Goal: Task Accomplishment & Management: Use online tool/utility

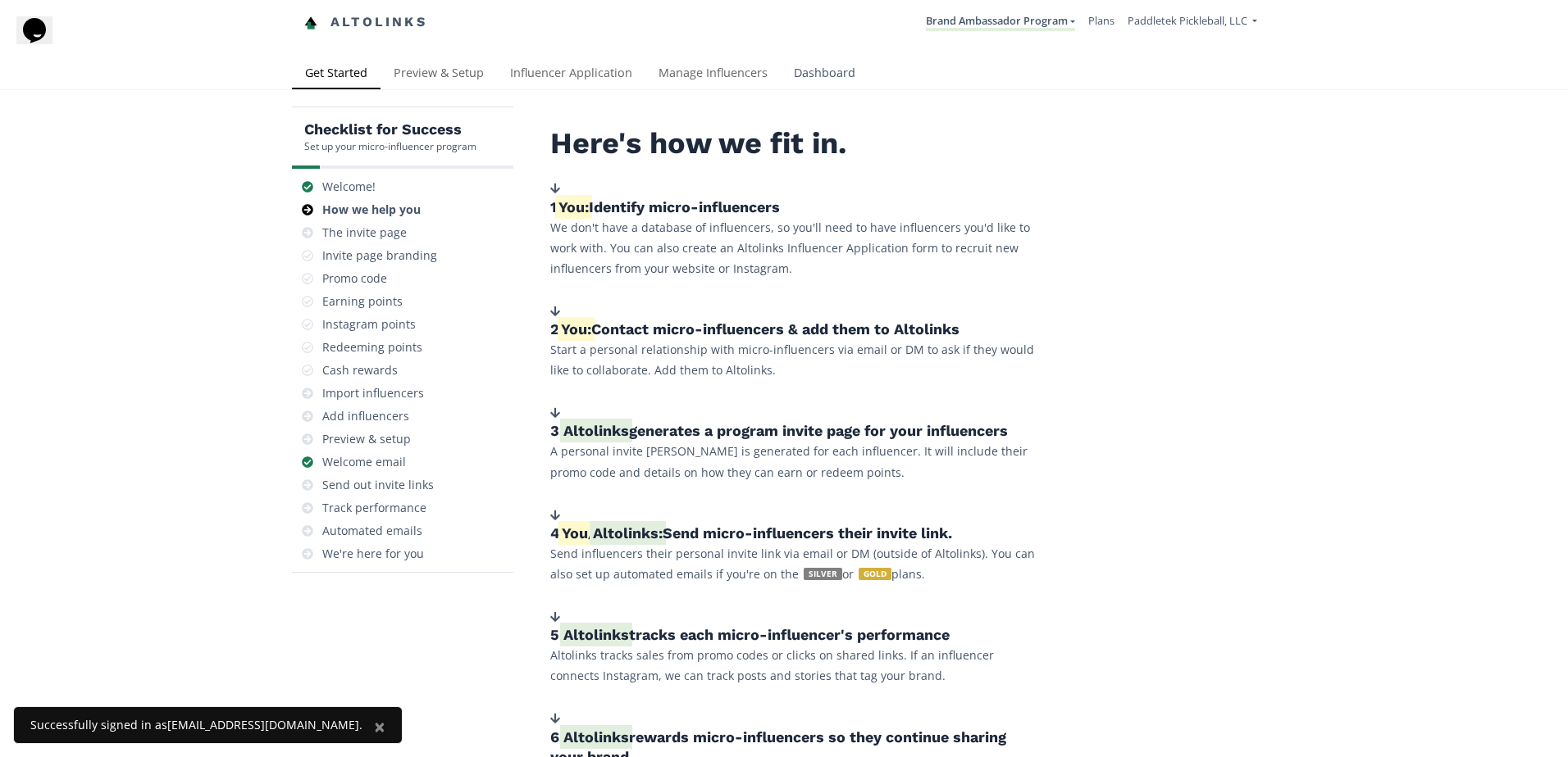
click at [816, 78] on link "Dashboard" at bounding box center [824, 75] width 87 height 33
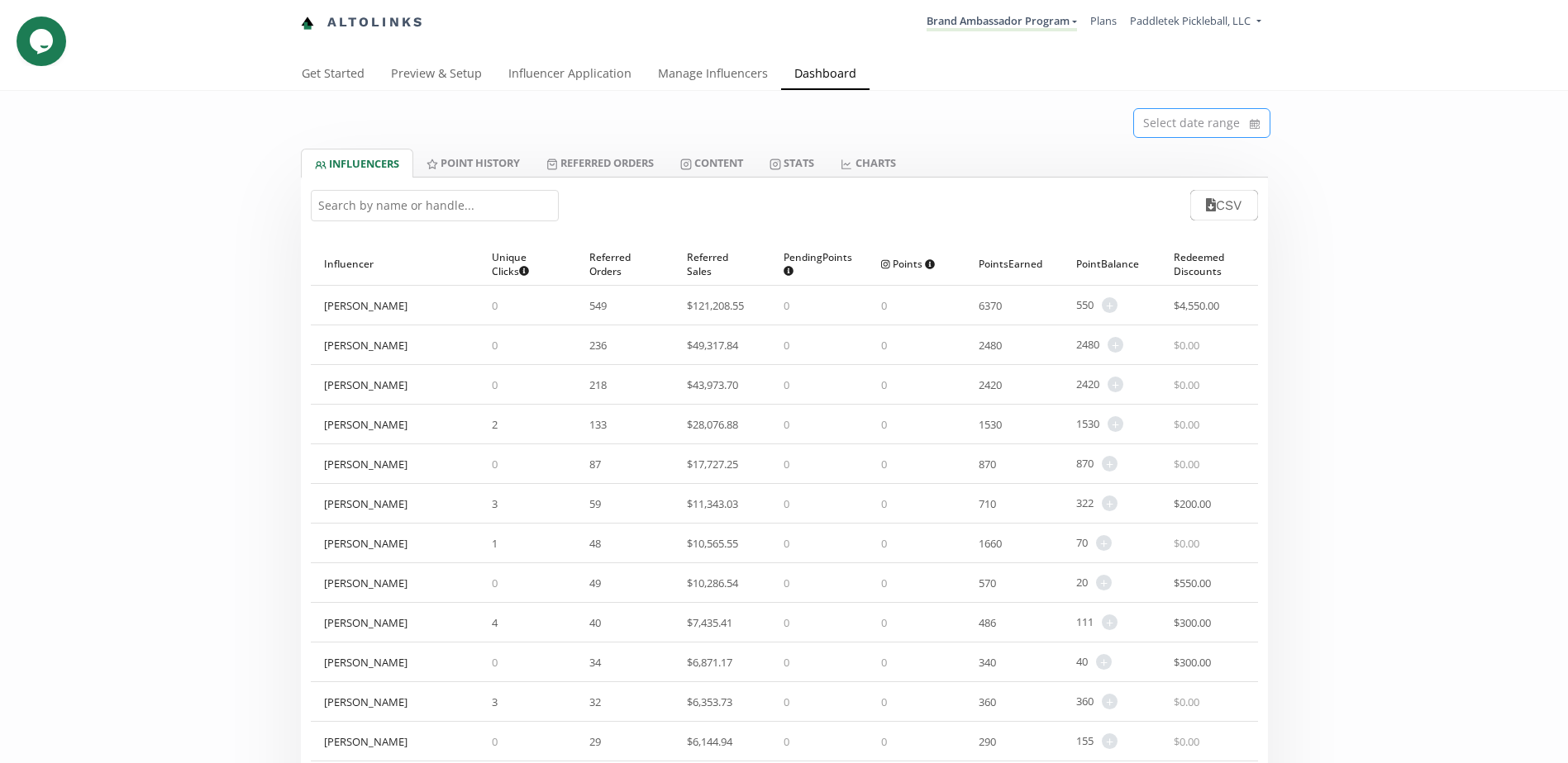
click at [1242, 126] on input at bounding box center [1201, 123] width 136 height 28
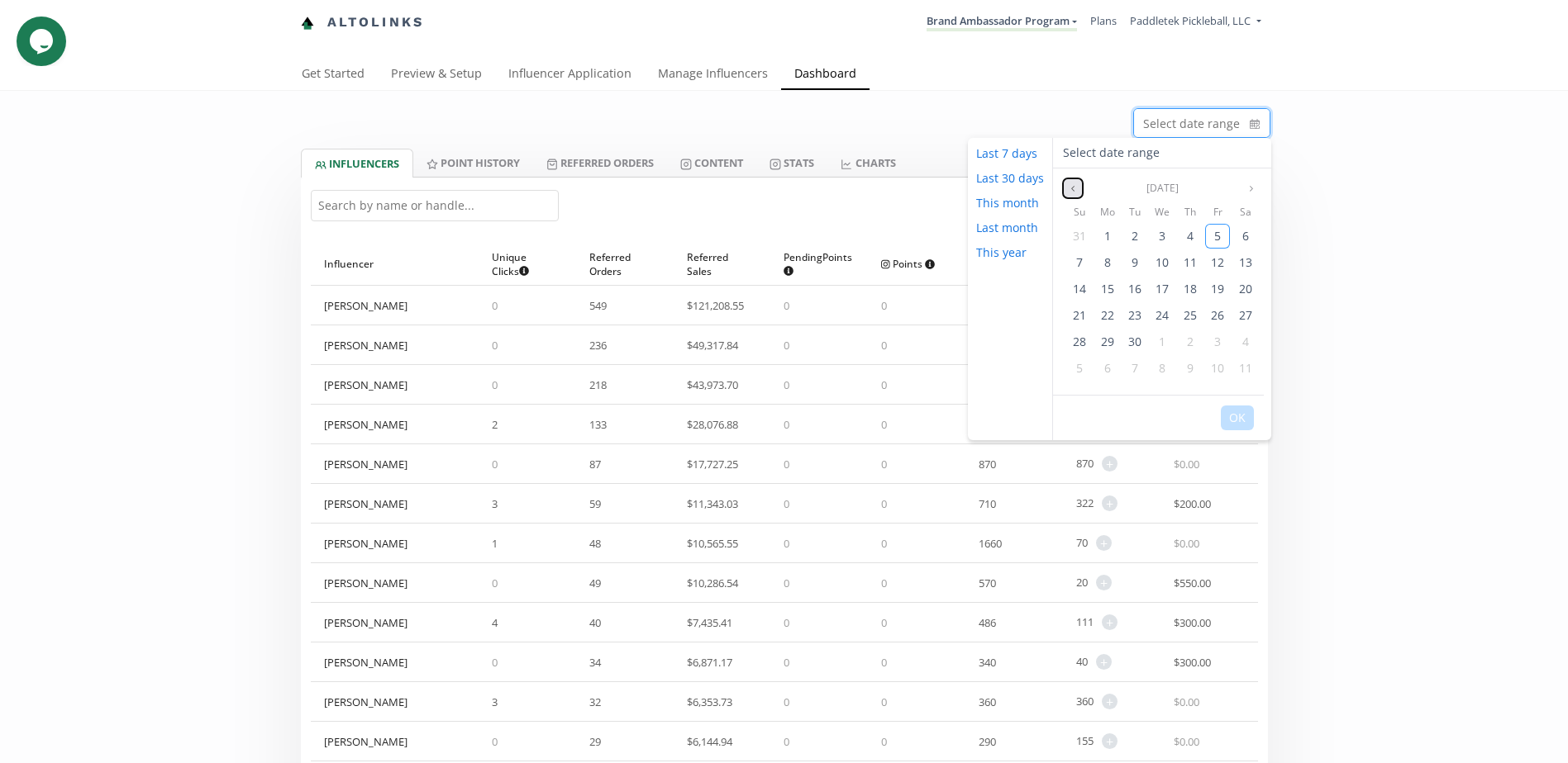
click at [1066, 190] on button "Previous month" at bounding box center [1072, 189] width 20 height 20
click at [1215, 233] on span "1" at bounding box center [1217, 235] width 7 height 16
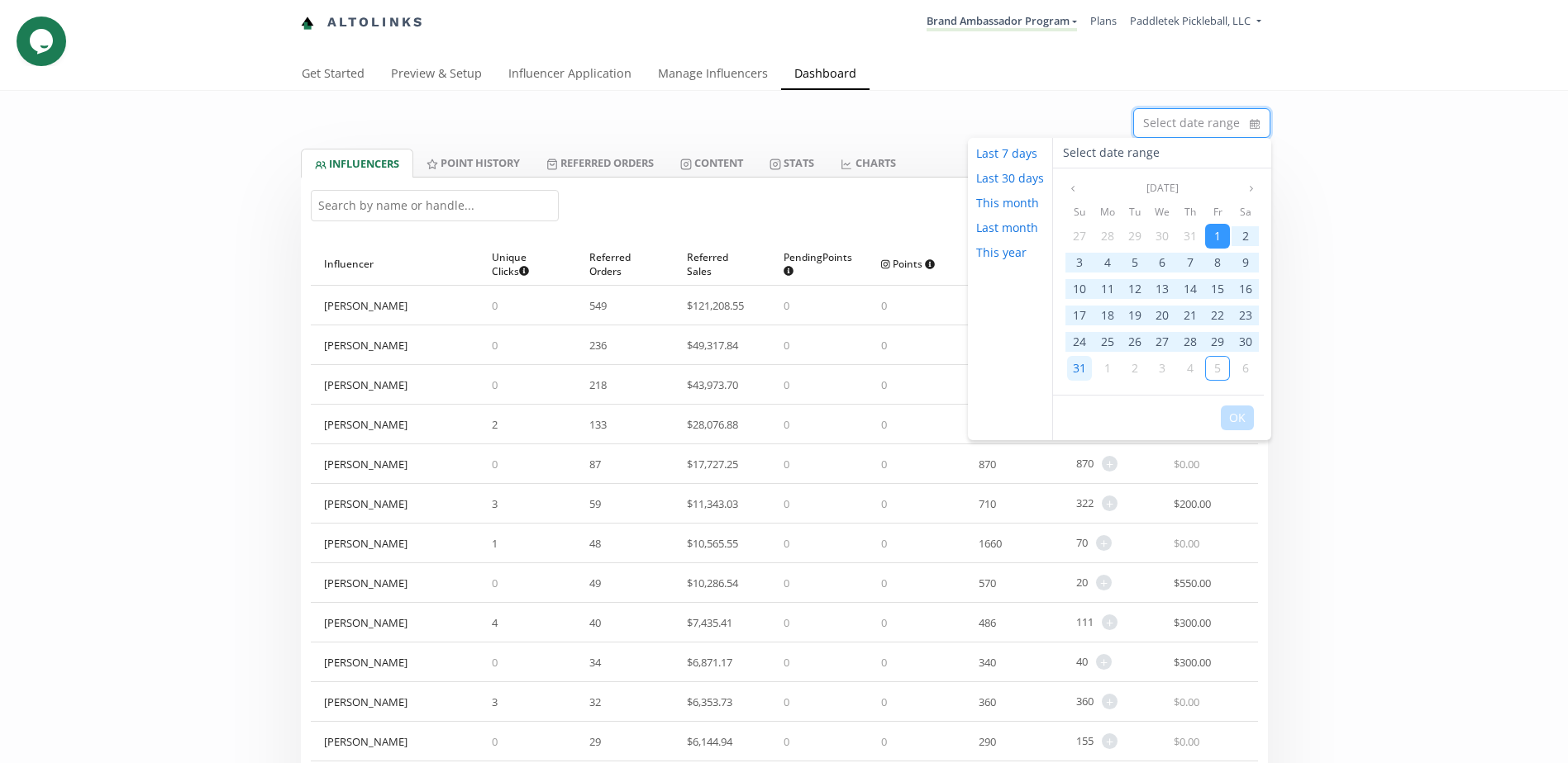
click at [1084, 365] on span "31" at bounding box center [1080, 368] width 14 height 16
click at [1244, 418] on button "OK" at bounding box center [1238, 417] width 33 height 24
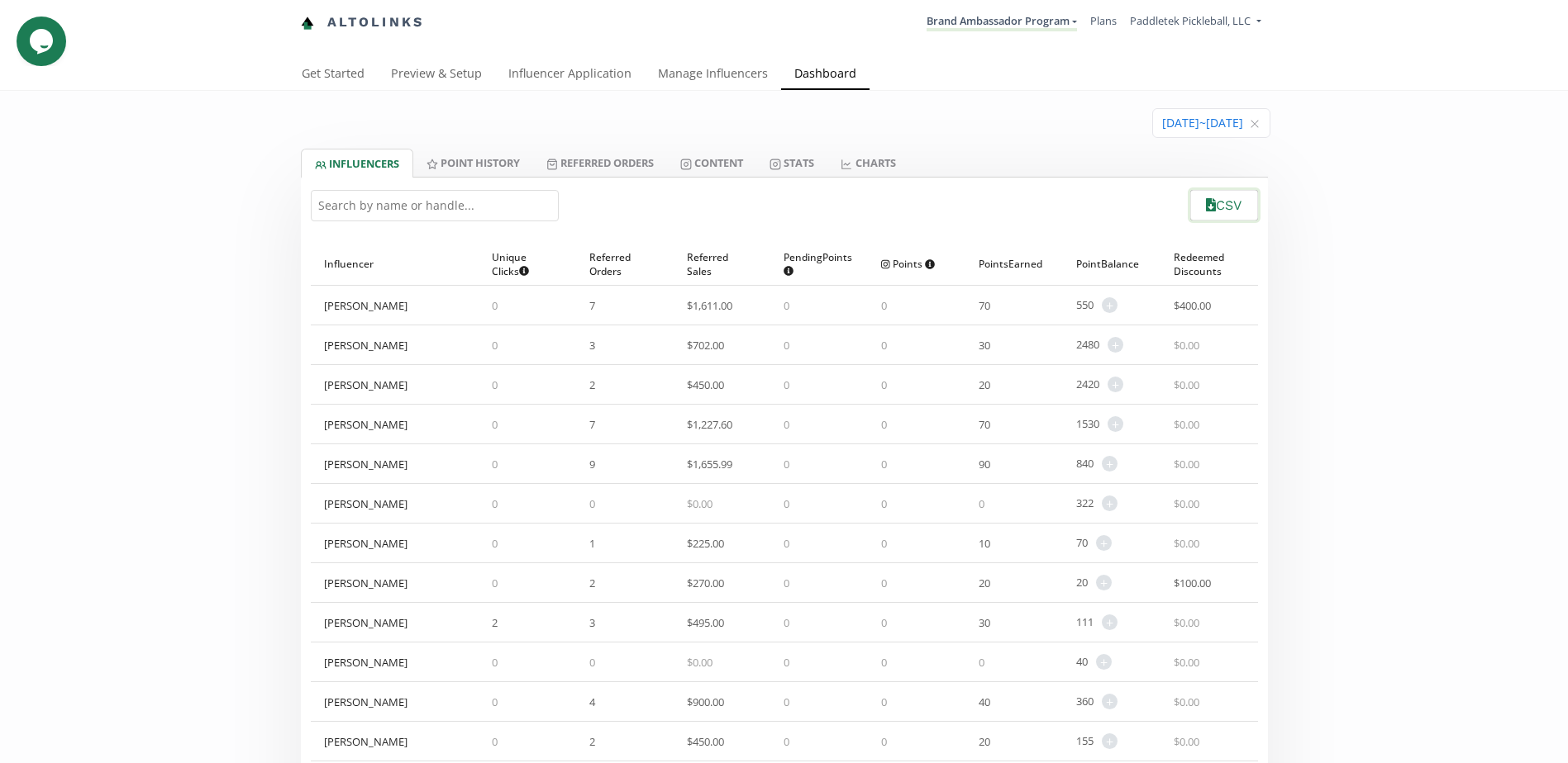
click at [1216, 200] on button "CSV" at bounding box center [1224, 205] width 72 height 35
